Goal: Check status: Check status

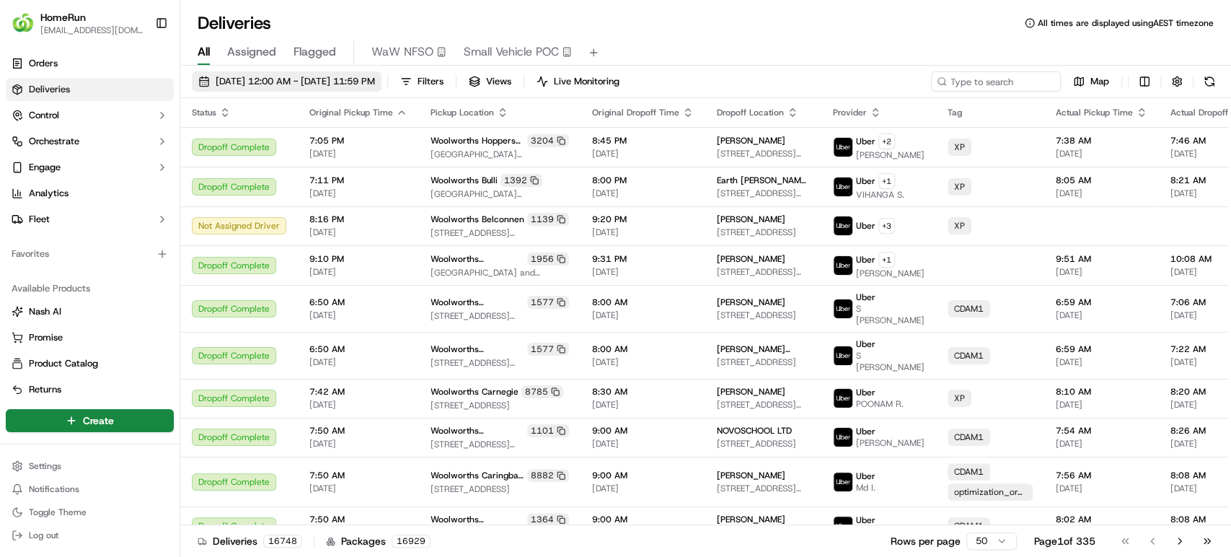
click at [344, 79] on span "[DATE] 12:00 AM - [DATE] 11:59 PM" at bounding box center [295, 81] width 159 height 13
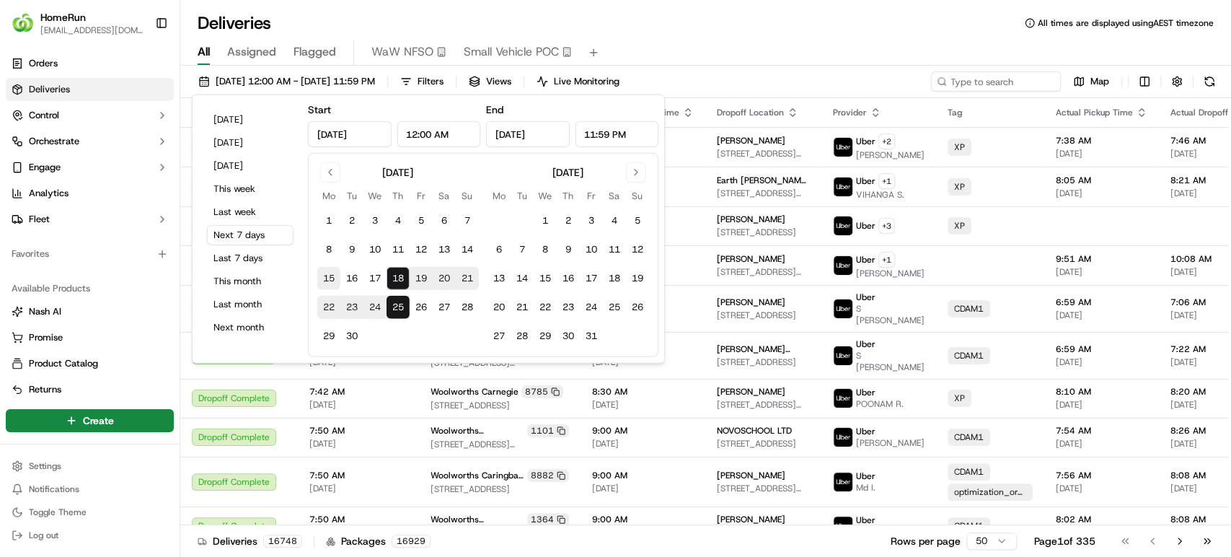
click at [322, 275] on button "15" at bounding box center [328, 278] width 23 height 23
type input "[DATE]"
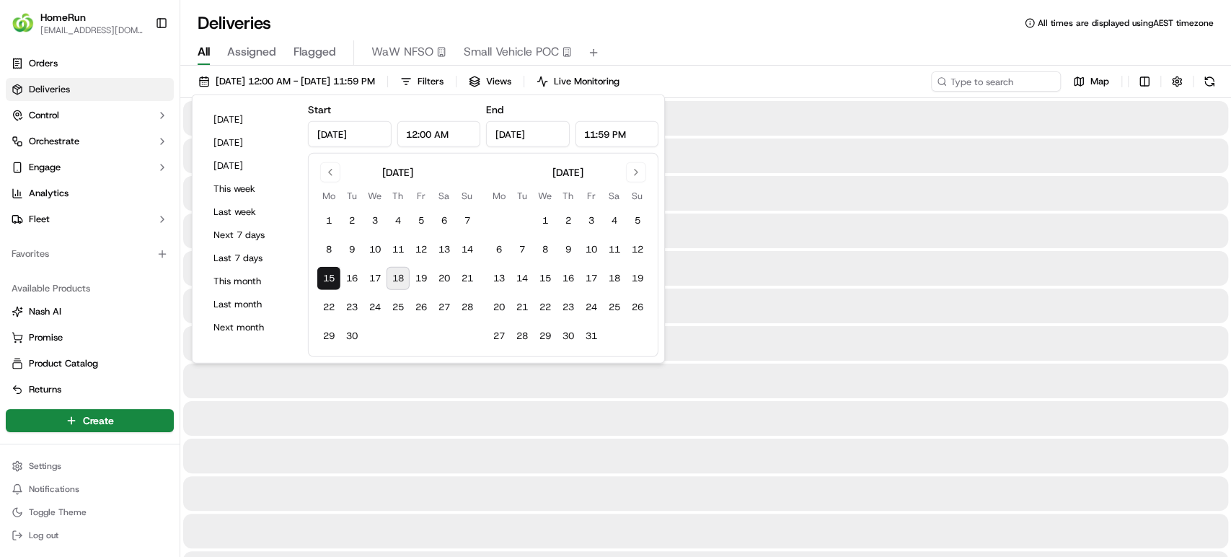
click at [402, 275] on button "18" at bounding box center [397, 278] width 23 height 23
type input "[DATE]"
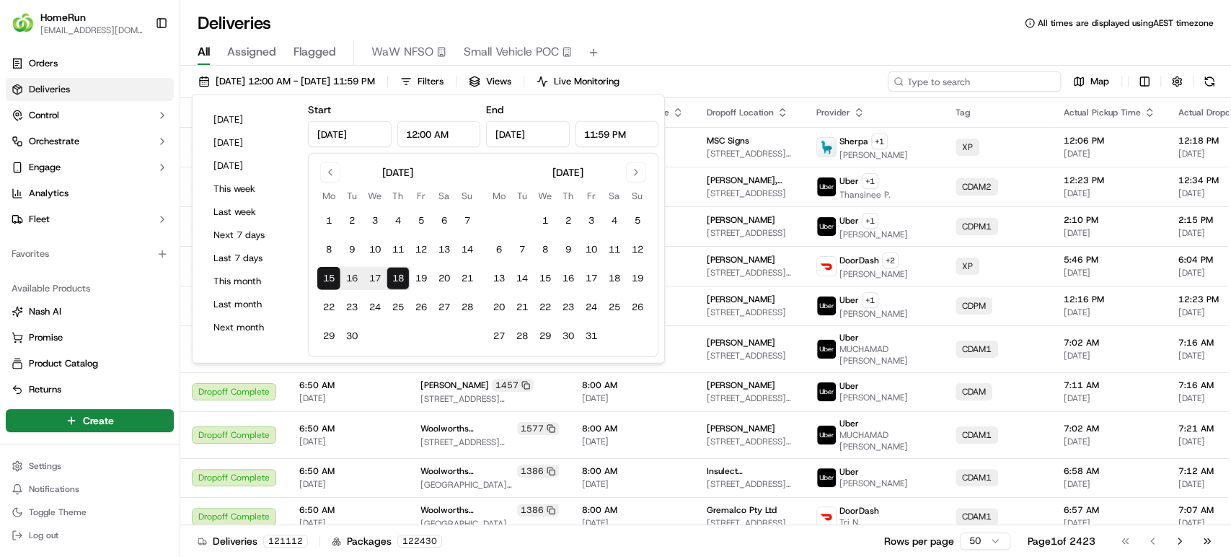
click at [967, 81] on input at bounding box center [973, 81] width 173 height 20
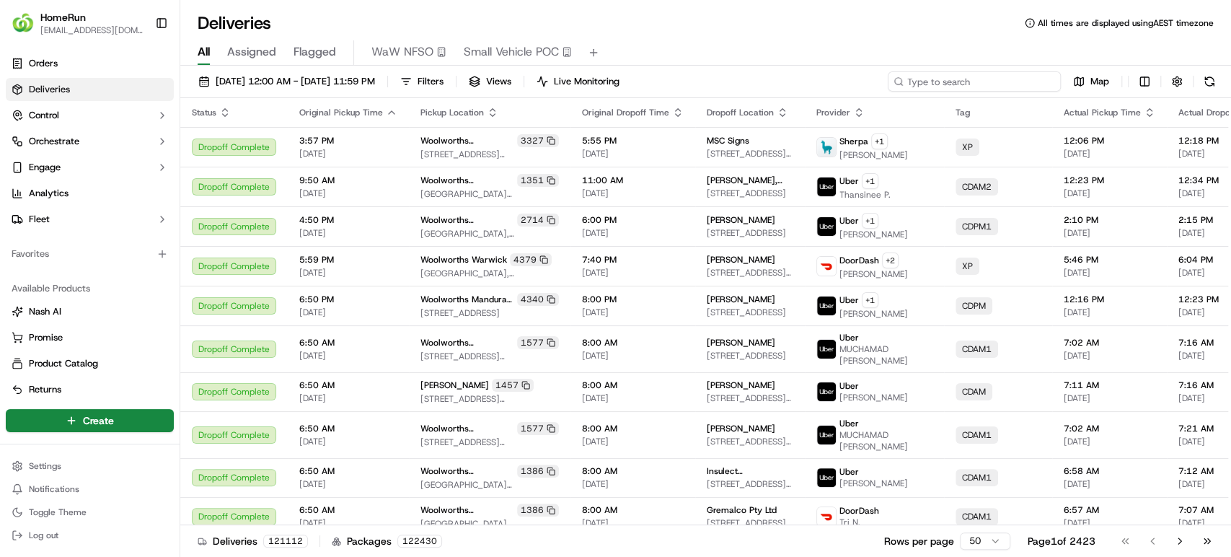
paste input "269954536"
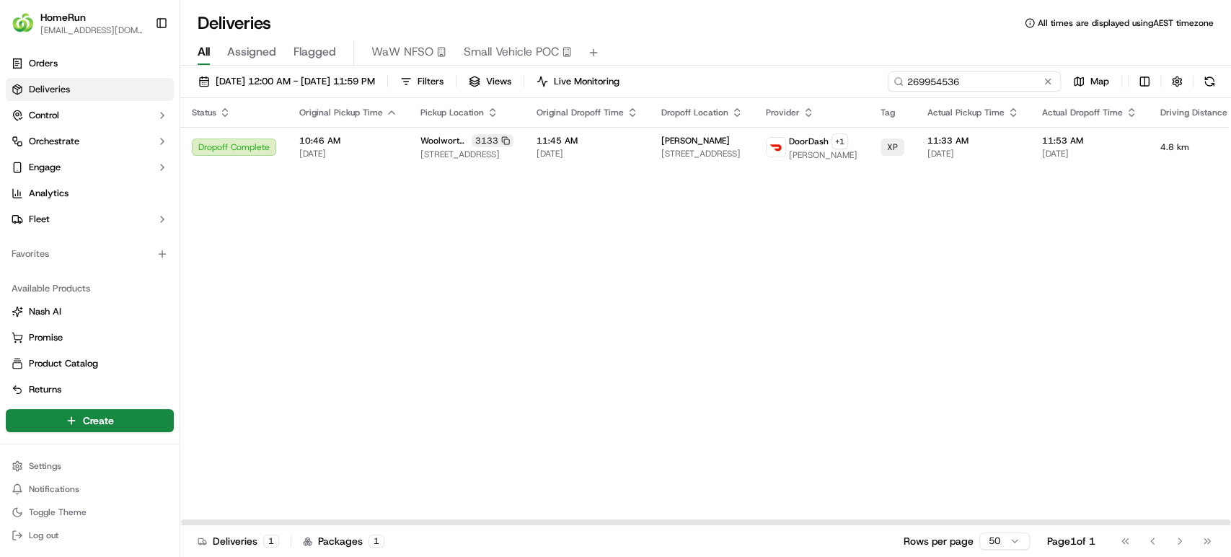
type input "269954536"
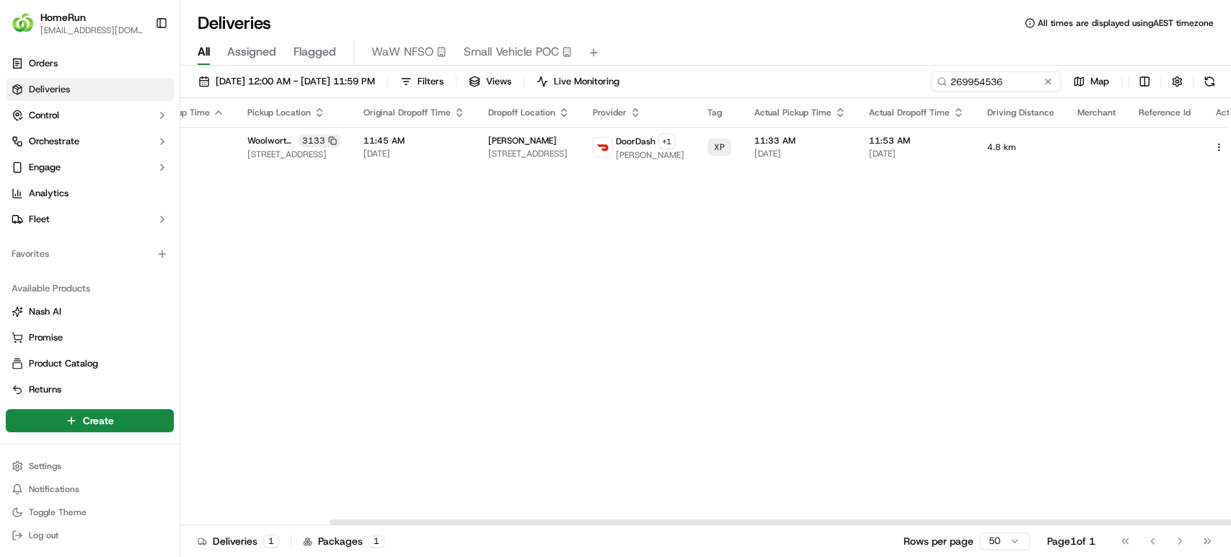
drag, startPoint x: 779, startPoint y: 523, endPoint x: 1062, endPoint y: 494, distance: 284.0
click at [1051, 524] on div at bounding box center [853, 521] width 1049 height 5
click at [1226, 154] on button at bounding box center [1234, 146] width 17 height 17
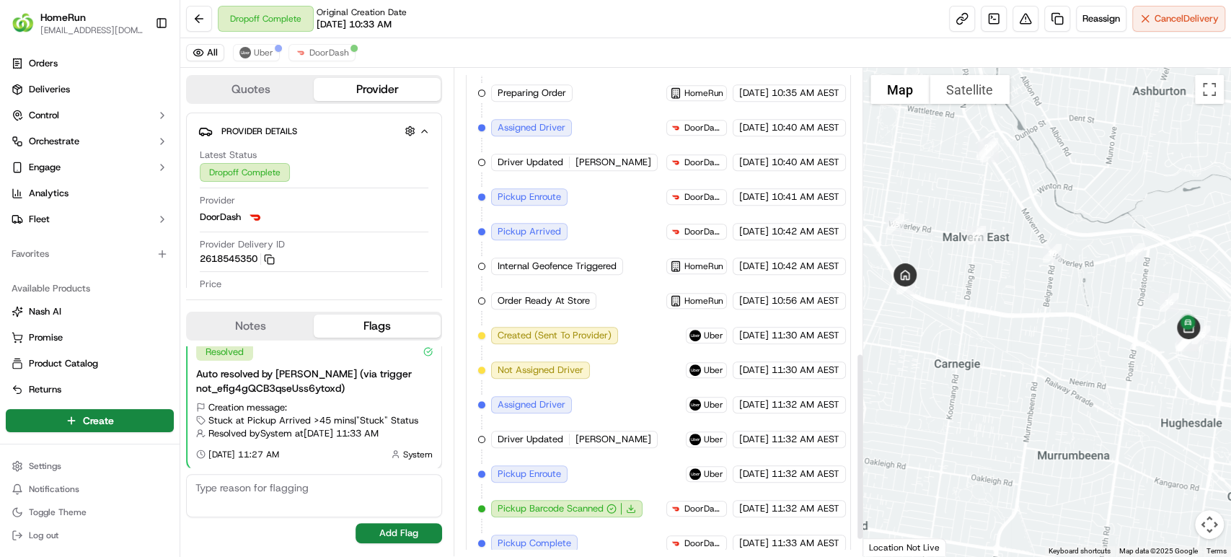
scroll to position [784, 0]
